Goal: Check status: Check status

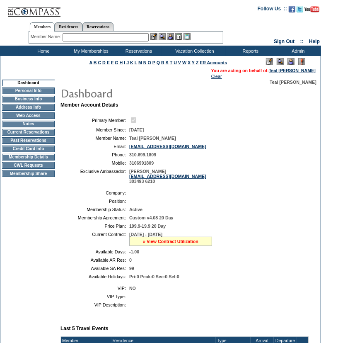
click at [166, 240] on link "» View Contract Utilization" at bounding box center [170, 241] width 55 height 5
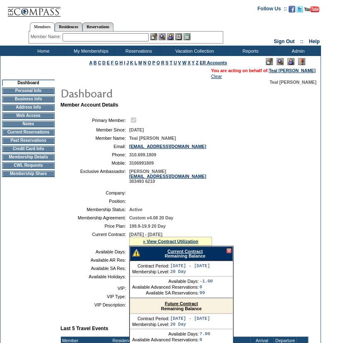
click at [171, 251] on link "Current Contract" at bounding box center [184, 250] width 35 height 5
click at [177, 14] on td at bounding box center [158, 8] width 186 height 17
click at [111, 19] on ul "Members Residences Reservations" at bounding box center [126, 20] width 195 height 4
click at [110, 23] on link "Reservations" at bounding box center [97, 26] width 31 height 9
click at [89, 37] on input "text" at bounding box center [78, 37] width 36 height 8
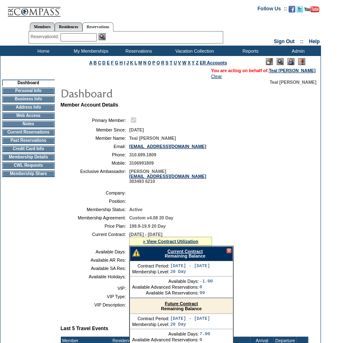
paste input "1818726"
type input "1818726"
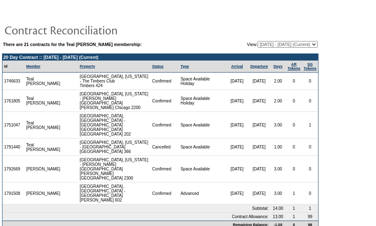
click at [297, 46] on select "[DATE] - [DATE] [DATE] - [DATE] [DATE] - [DATE] [DATE] - [DATE] [DATE] - [DATE]…" at bounding box center [288, 44] width 60 height 7
select select "126504"
click at [258, 41] on select "[DATE] - [DATE] [DATE] - [DATE] [DATE] - [DATE] [DATE] - [DATE] [DATE] - [DATE]…" at bounding box center [288, 44] width 60 height 7
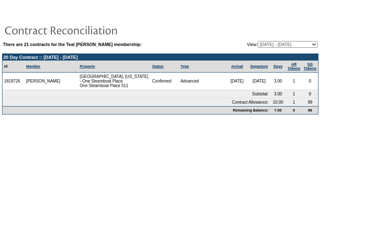
click at [232, 16] on td at bounding box center [160, 13] width 317 height 12
click at [12, 80] on td "1818726" at bounding box center [13, 80] width 22 height 17
copy td "1818726"
